Goal: Task Accomplishment & Management: Manage account settings

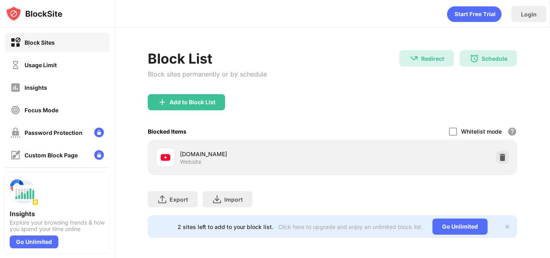
drag, startPoint x: 533, startPoint y: 116, endPoint x: 549, endPoint y: 152, distance: 39.5
click at [549, 152] on div "Login Block List Block sites permanently or by schedule Redirect Redirect to do…" at bounding box center [332, 129] width 435 height 258
click at [504, 223] on img at bounding box center [507, 226] width 6 height 6
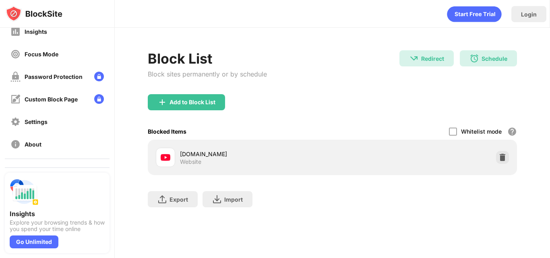
scroll to position [96, 0]
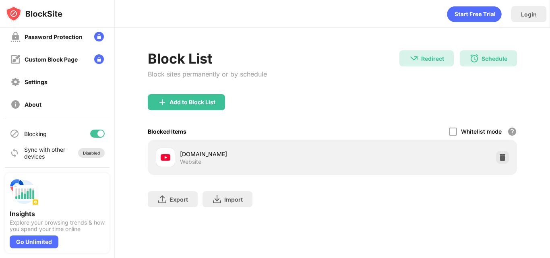
click at [87, 152] on div "Disabled" at bounding box center [91, 153] width 17 height 5
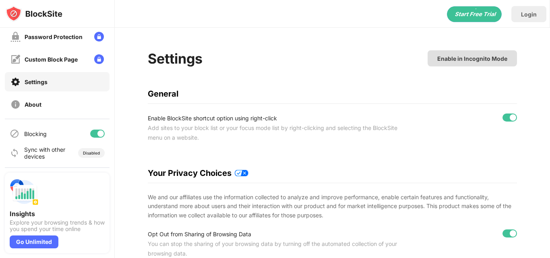
click at [495, 58] on div "Enable in Incognito Mode" at bounding box center [472, 58] width 70 height 7
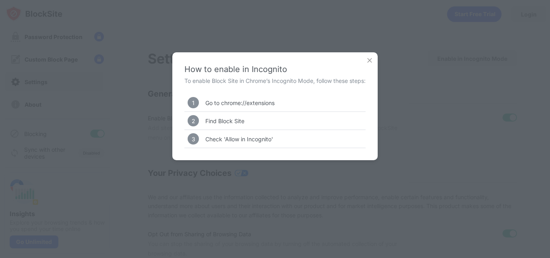
click at [370, 59] on img at bounding box center [370, 60] width 8 height 8
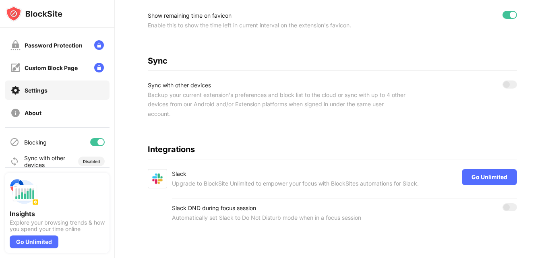
scroll to position [96, 0]
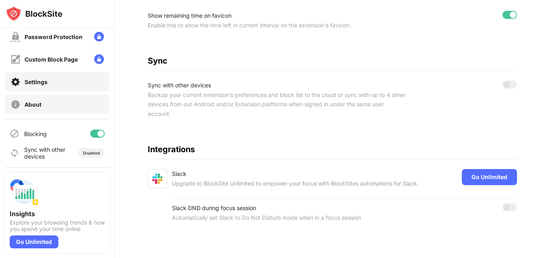
click at [49, 102] on div "About" at bounding box center [57, 104] width 105 height 19
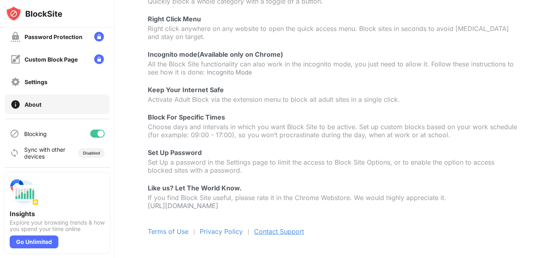
click at [297, 228] on span "Contact Support" at bounding box center [279, 231] width 50 height 8
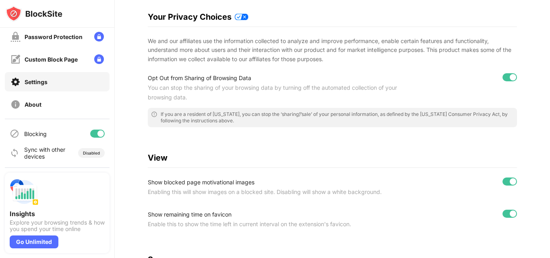
scroll to position [361, 0]
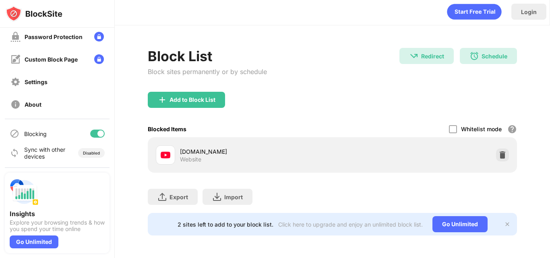
scroll to position [8, 0]
click at [469, 51] on img at bounding box center [474, 56] width 10 height 10
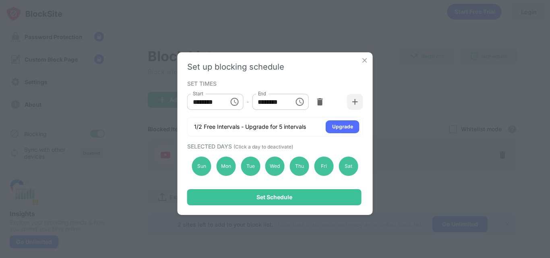
click at [363, 60] on img at bounding box center [365, 60] width 8 height 8
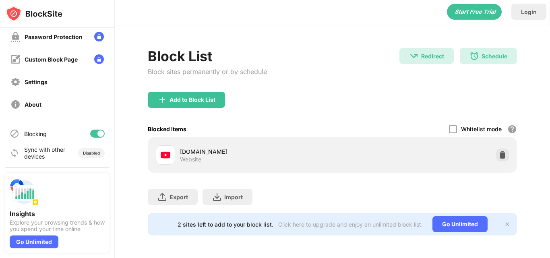
scroll to position [0, 0]
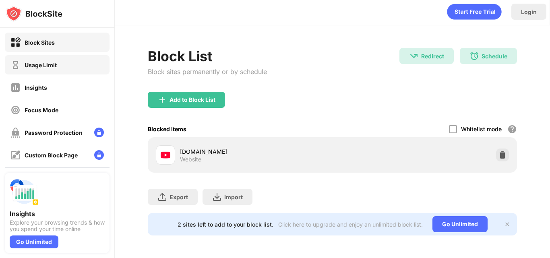
drag, startPoint x: 62, startPoint y: 70, endPoint x: 40, endPoint y: 67, distance: 22.4
click at [40, 67] on div "Usage Limit" at bounding box center [41, 65] width 32 height 7
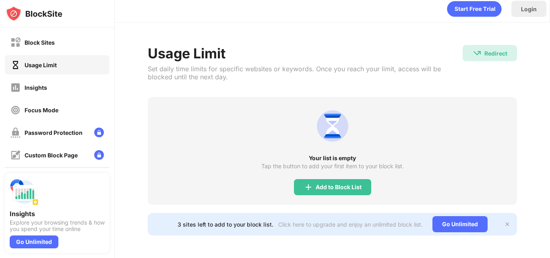
scroll to position [11, 0]
click at [337, 184] on div "Add to Block List" at bounding box center [339, 187] width 46 height 6
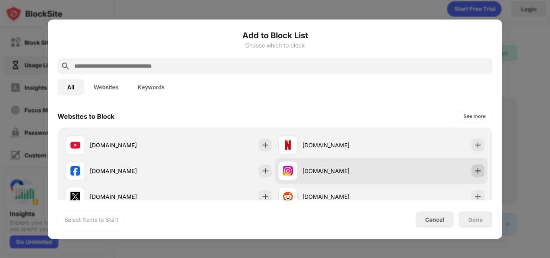
click at [477, 170] on div at bounding box center [477, 170] width 13 height 13
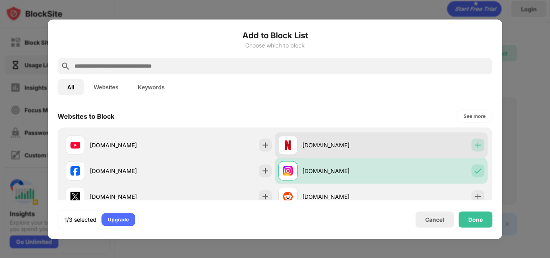
click at [475, 142] on img at bounding box center [478, 145] width 8 height 8
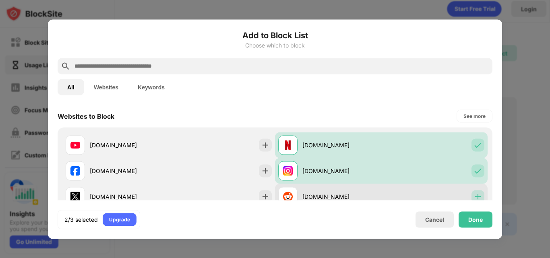
click at [474, 194] on img at bounding box center [478, 196] width 8 height 8
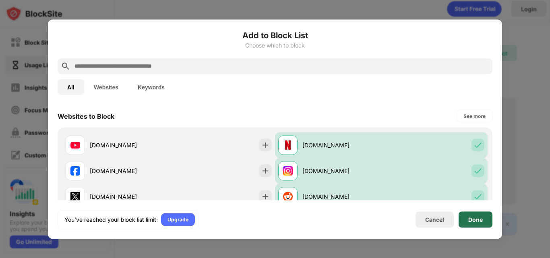
click at [482, 219] on div "Done" at bounding box center [475, 219] width 14 height 6
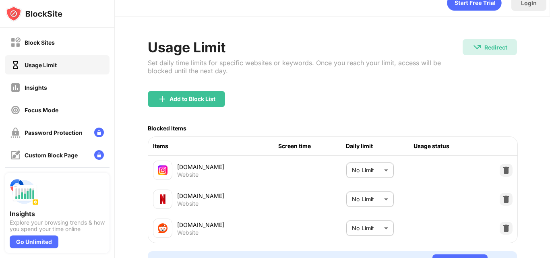
scroll to position [59, 0]
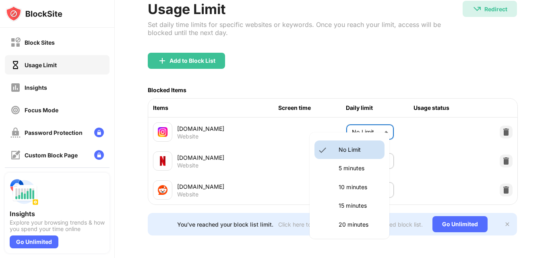
click at [375, 125] on body "Block Sites Usage Limit Insights Focus Mode Password Protection Custom Block Pa…" at bounding box center [275, 129] width 550 height 258
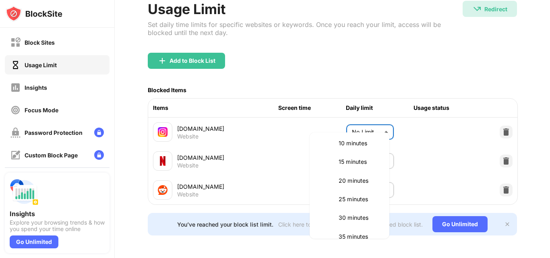
scroll to position [48, 0]
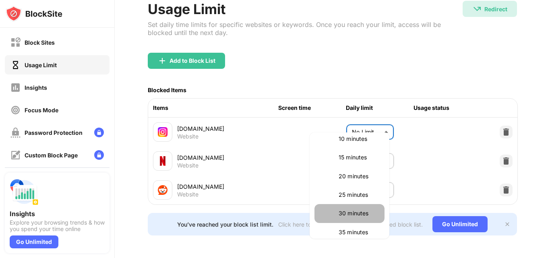
click at [363, 215] on p "30 minutes" at bounding box center [359, 213] width 41 height 9
type input "**"
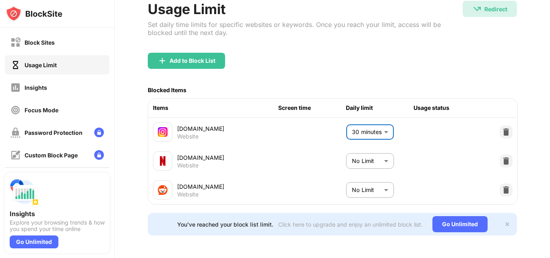
click at [416, 176] on div "reddit.com Website No Limit ******** ​" at bounding box center [332, 190] width 369 height 29
click at [504, 221] on img at bounding box center [507, 224] width 6 height 6
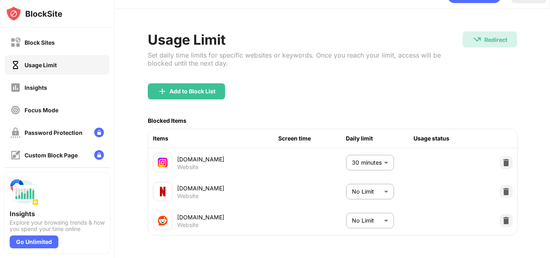
scroll to position [28, 0]
click at [502, 217] on img at bounding box center [506, 221] width 8 height 8
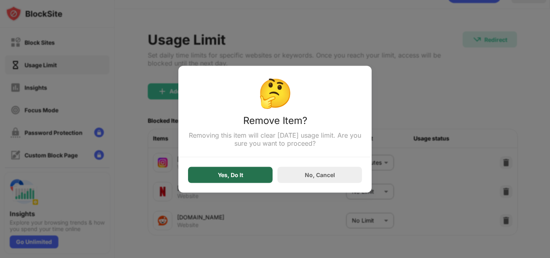
click at [239, 175] on div "Yes, Do It" at bounding box center [230, 175] width 25 height 6
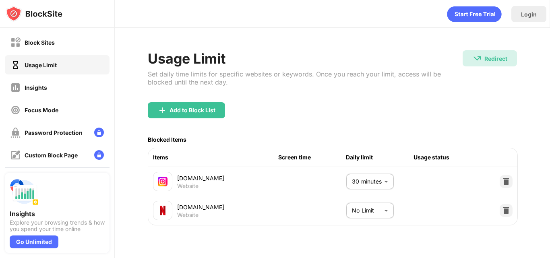
scroll to position [0, 0]
click at [461, 113] on div "Add to Block List" at bounding box center [332, 116] width 369 height 29
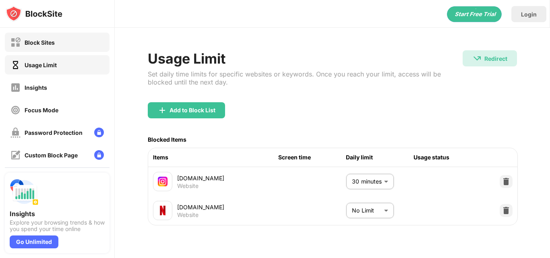
click at [70, 42] on div "Block Sites" at bounding box center [57, 42] width 105 height 19
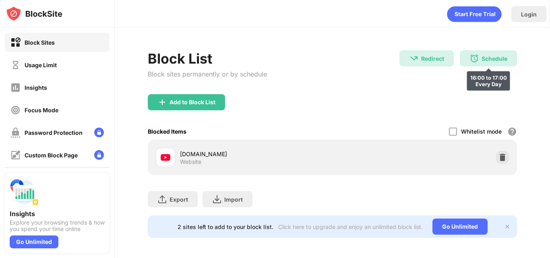
click at [497, 58] on div "Schedule" at bounding box center [495, 58] width 26 height 7
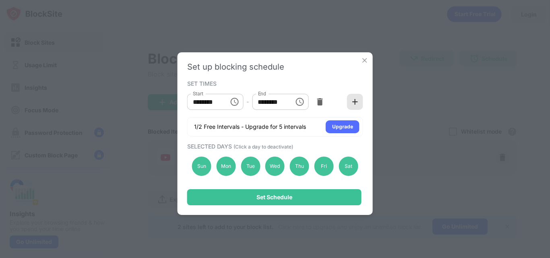
click at [352, 105] on img at bounding box center [355, 102] width 8 height 8
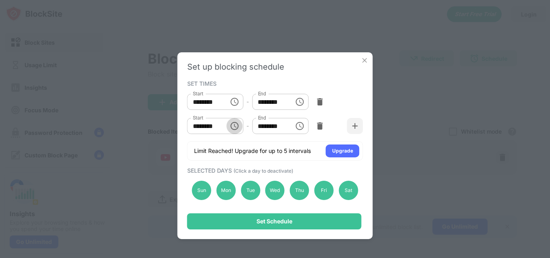
click at [229, 126] on icon "Choose time, selected time is 10:00 AM" at bounding box center [234, 126] width 10 height 10
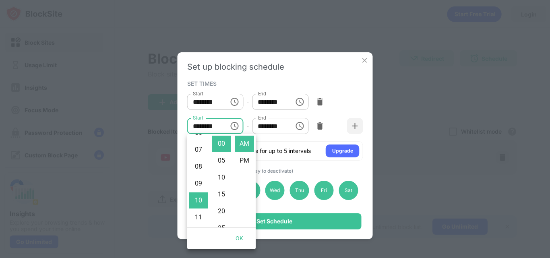
scroll to position [87, 0]
click at [198, 203] on li "09" at bounding box center [198, 208] width 19 height 16
click at [243, 164] on li "PM" at bounding box center [244, 161] width 19 height 16
type input "********"
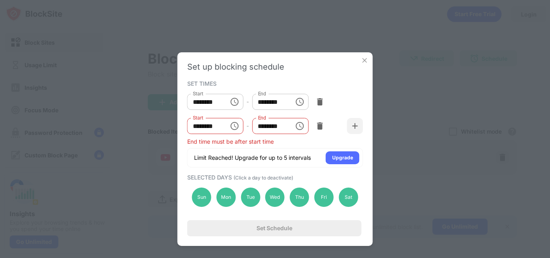
scroll to position [17, 0]
click at [304, 125] on icon "Choose time, selected time is 1:00 PM" at bounding box center [300, 126] width 10 height 10
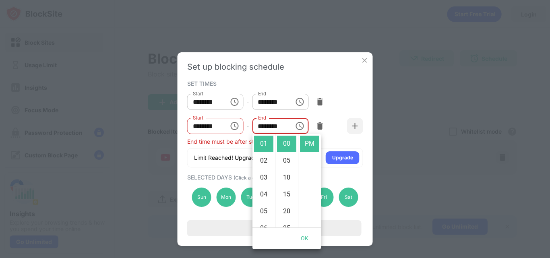
scroll to position [99, 0]
click at [263, 210] on li "10" at bounding box center [263, 214] width 19 height 16
type input "********"
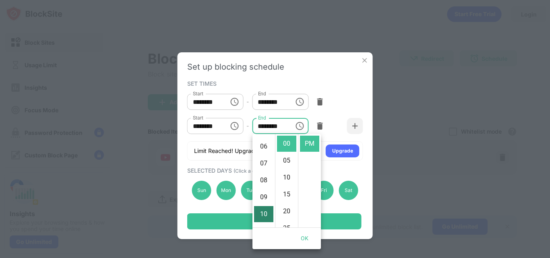
scroll to position [169, 0]
click at [304, 237] on button "OK" at bounding box center [305, 238] width 26 height 15
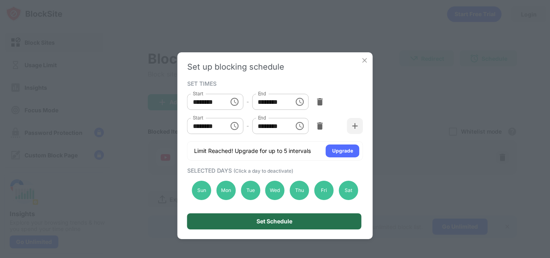
click at [296, 221] on div "Set Schedule" at bounding box center [274, 221] width 174 height 16
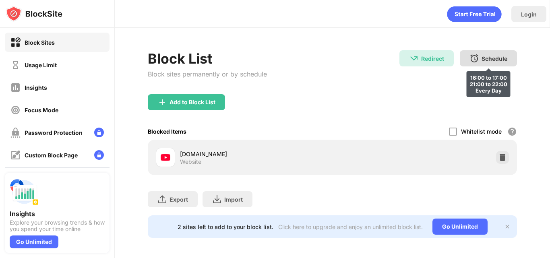
click at [471, 62] on img at bounding box center [474, 59] width 10 height 10
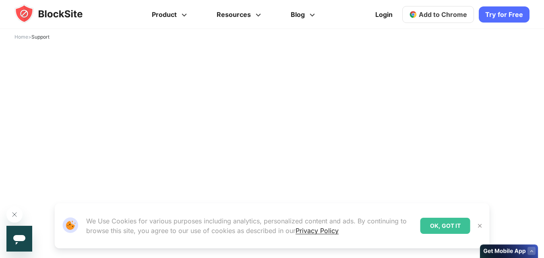
click at [439, 229] on div "OK, GOT IT" at bounding box center [445, 226] width 50 height 16
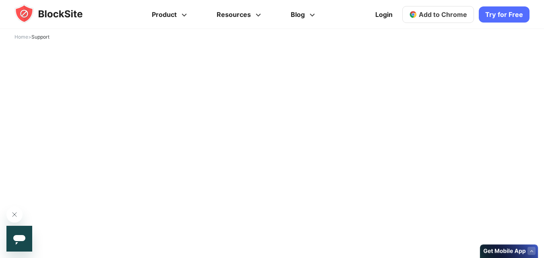
click at [134, 68] on div at bounding box center [271, 227] width 505 height 337
click at [531, 250] on rect at bounding box center [531, 251] width 8 height 8
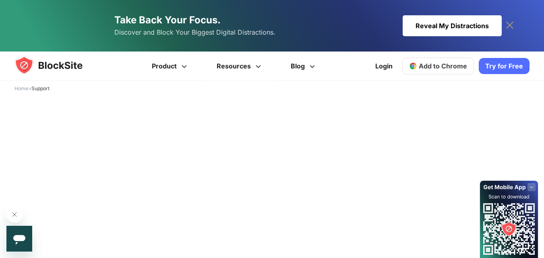
click at [531, 186] on rect at bounding box center [531, 187] width 8 height 8
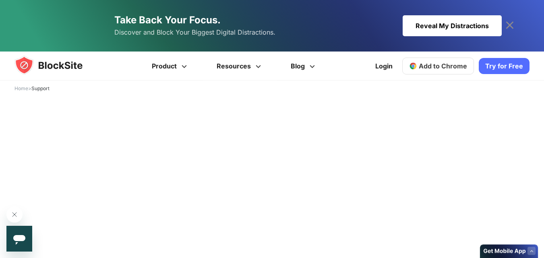
click at [487, 27] on div "Reveal My Distractions" at bounding box center [452, 25] width 99 height 21
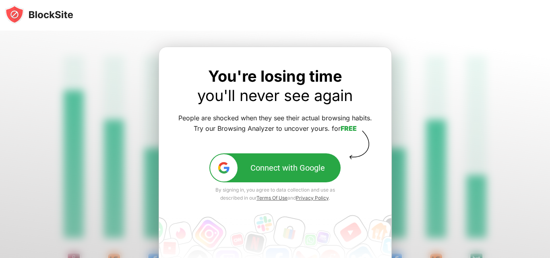
click at [290, 172] on div "Connect with Google" at bounding box center [287, 168] width 74 height 10
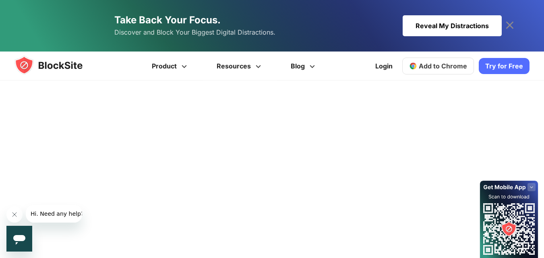
scroll to position [165, 0]
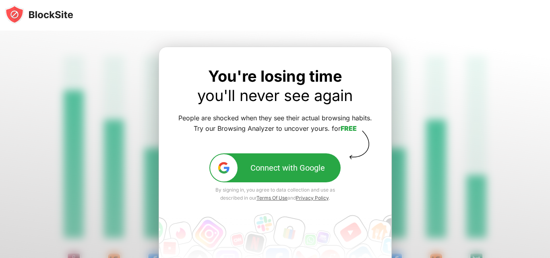
click at [266, 165] on div "Connect with Google" at bounding box center [287, 168] width 74 height 10
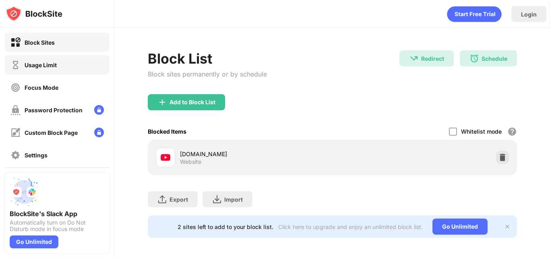
click at [46, 68] on div "Usage Limit" at bounding box center [41, 65] width 32 height 7
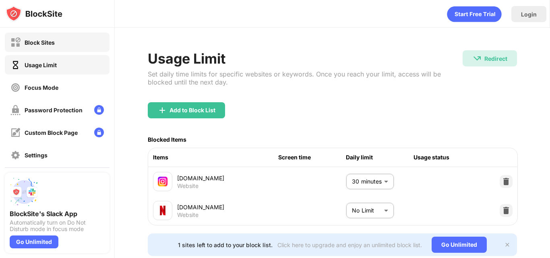
click at [36, 43] on div "Block Sites" at bounding box center [40, 42] width 30 height 7
click at [39, 42] on div "Block Sites" at bounding box center [40, 42] width 30 height 7
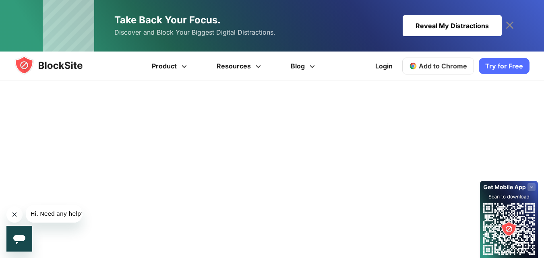
scroll to position [154, 0]
drag, startPoint x: 509, startPoint y: 26, endPoint x: 470, endPoint y: 19, distance: 39.6
click at [470, 19] on div "Take Back Your Focus. Discover and Block Your Biggest Digital Distractions. Rev…" at bounding box center [272, 26] width 488 height 52
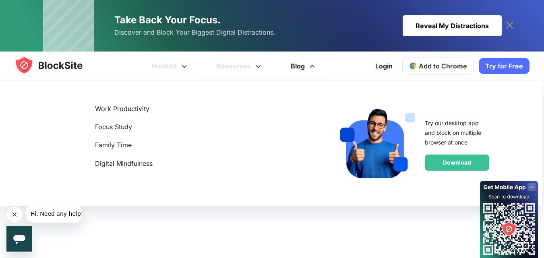
drag, startPoint x: 470, startPoint y: 19, endPoint x: 308, endPoint y: 67, distance: 169.3
click at [308, 67] on span at bounding box center [312, 64] width 10 height 10
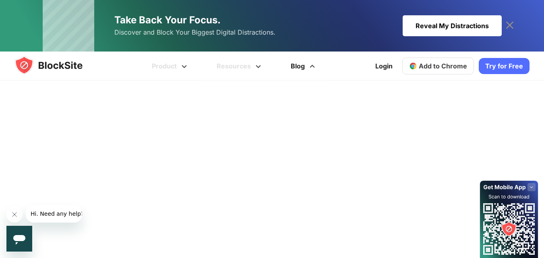
click at [308, 67] on span at bounding box center [312, 64] width 10 height 10
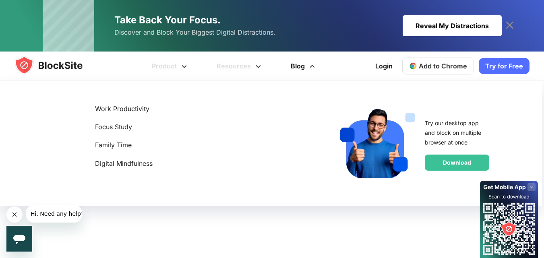
click at [308, 67] on span at bounding box center [312, 64] width 10 height 10
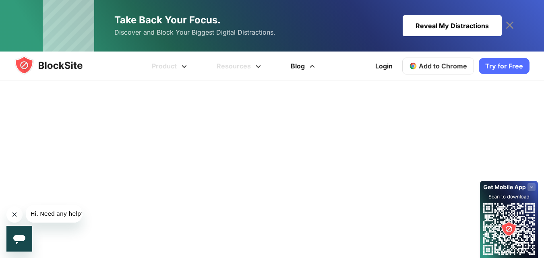
click at [308, 67] on span at bounding box center [312, 64] width 10 height 10
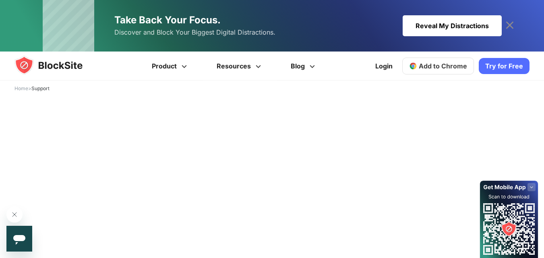
click at [457, 28] on div "Reveal My Distractions" at bounding box center [452, 25] width 99 height 21
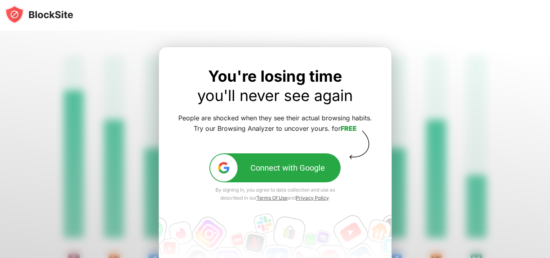
click at [285, 168] on div "Connect with Google" at bounding box center [287, 168] width 74 height 10
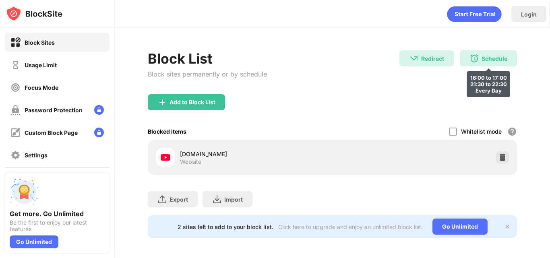
click at [469, 54] on img at bounding box center [474, 59] width 10 height 10
